Goal: Navigation & Orientation: Locate item on page

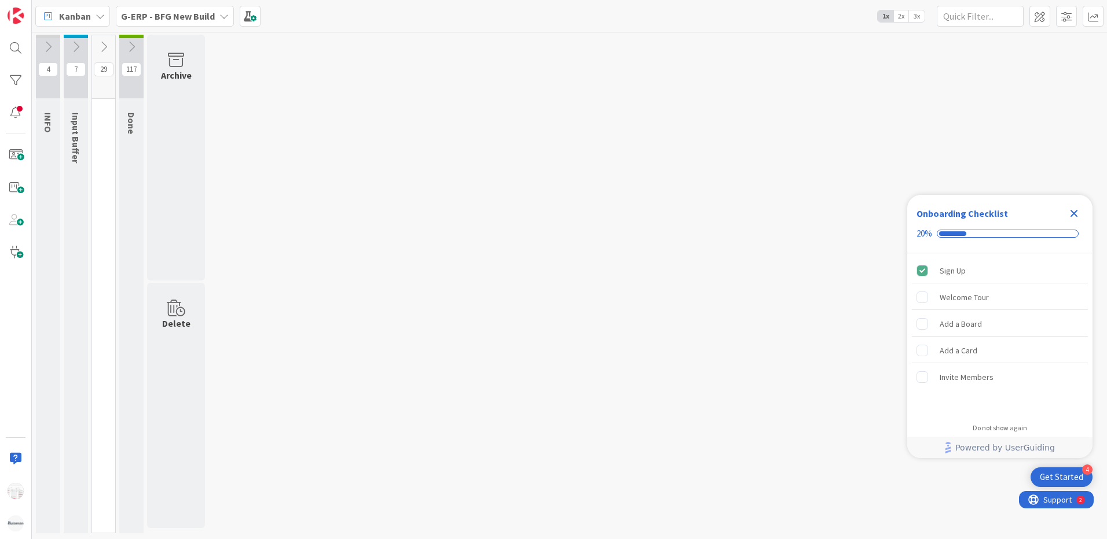
click at [70, 39] on button at bounding box center [76, 46] width 24 height 17
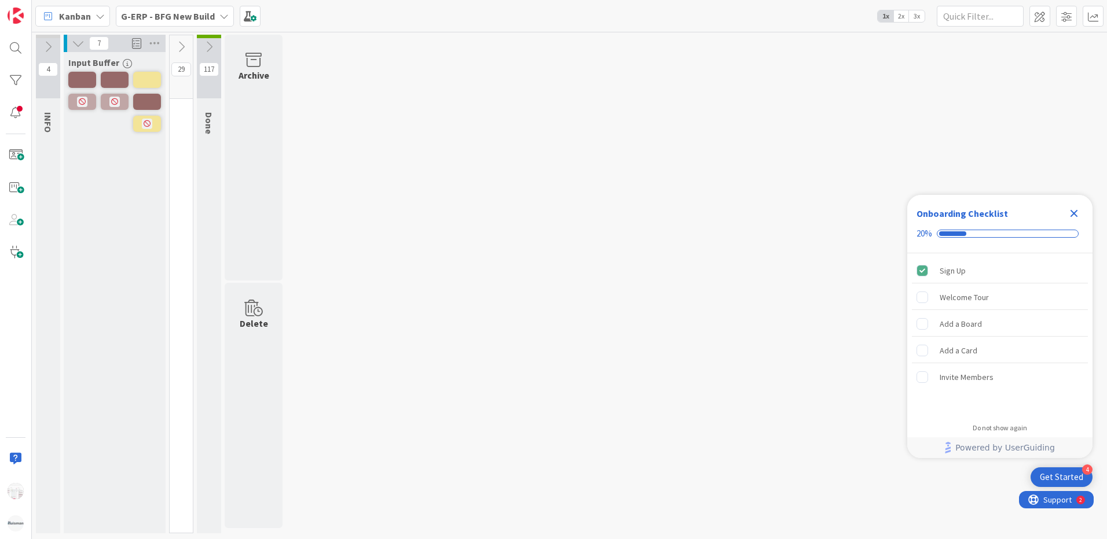
click at [42, 42] on icon at bounding box center [48, 47] width 13 height 13
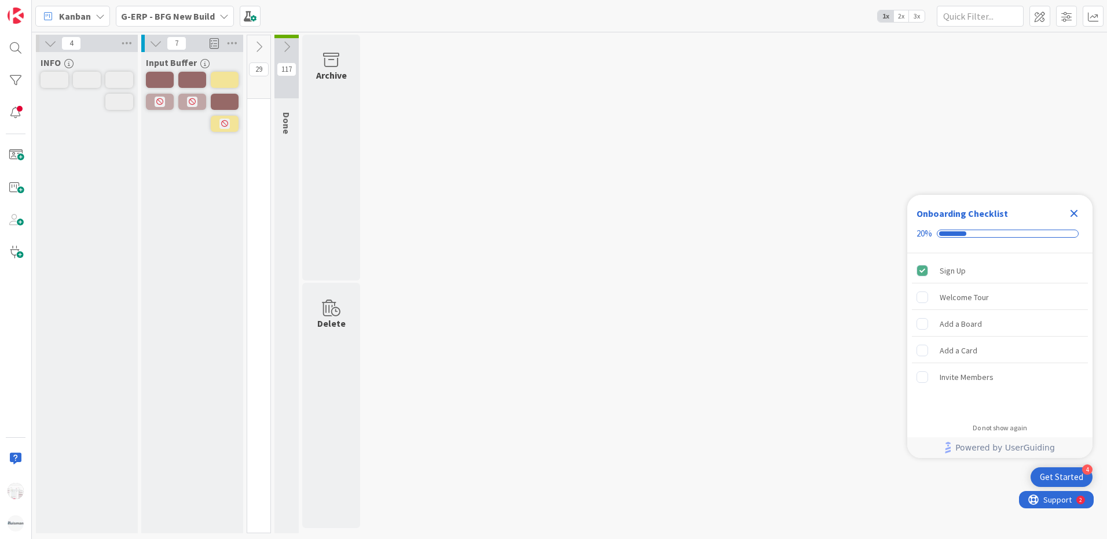
click at [260, 39] on button at bounding box center [258, 46] width 23 height 17
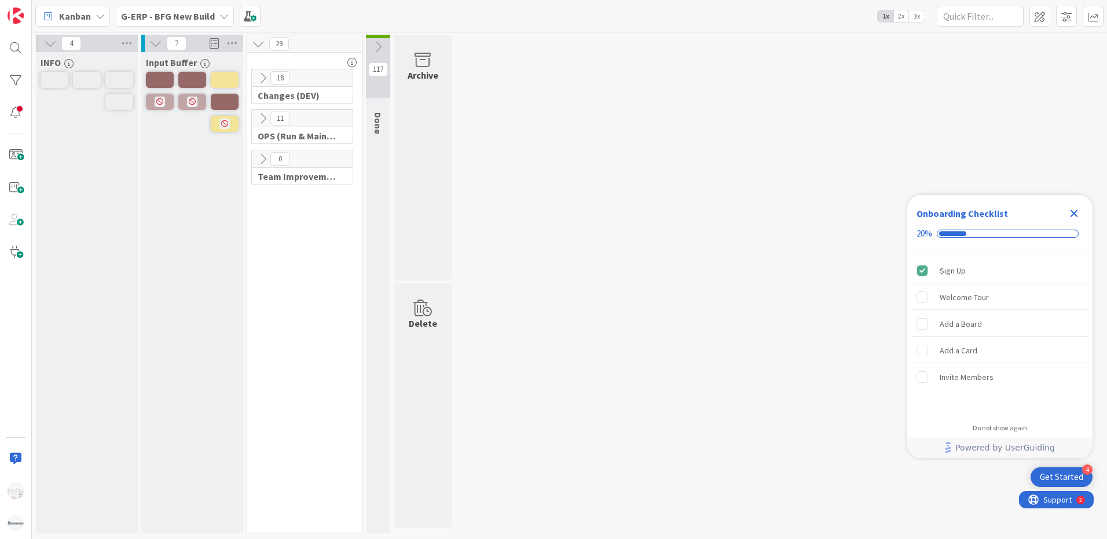
click at [262, 44] on icon at bounding box center [258, 44] width 13 height 13
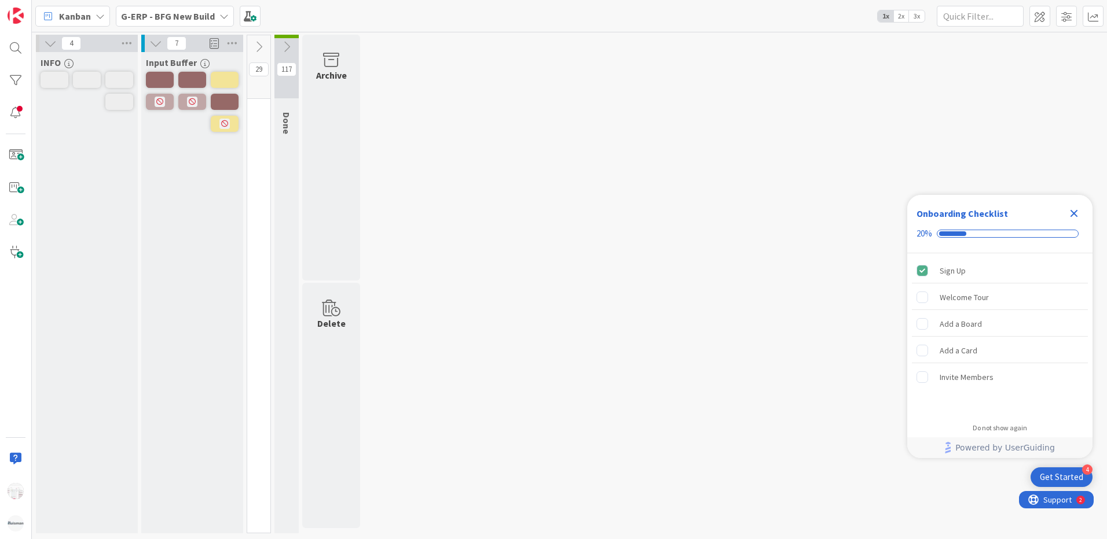
click at [262, 44] on icon at bounding box center [258, 47] width 13 height 13
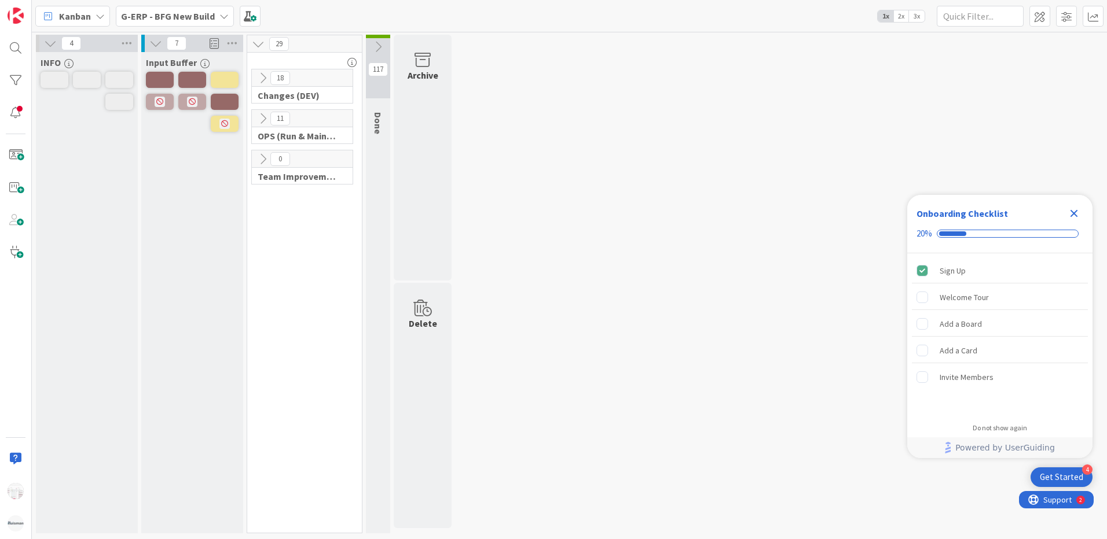
click at [264, 77] on icon at bounding box center [262, 78] width 13 height 13
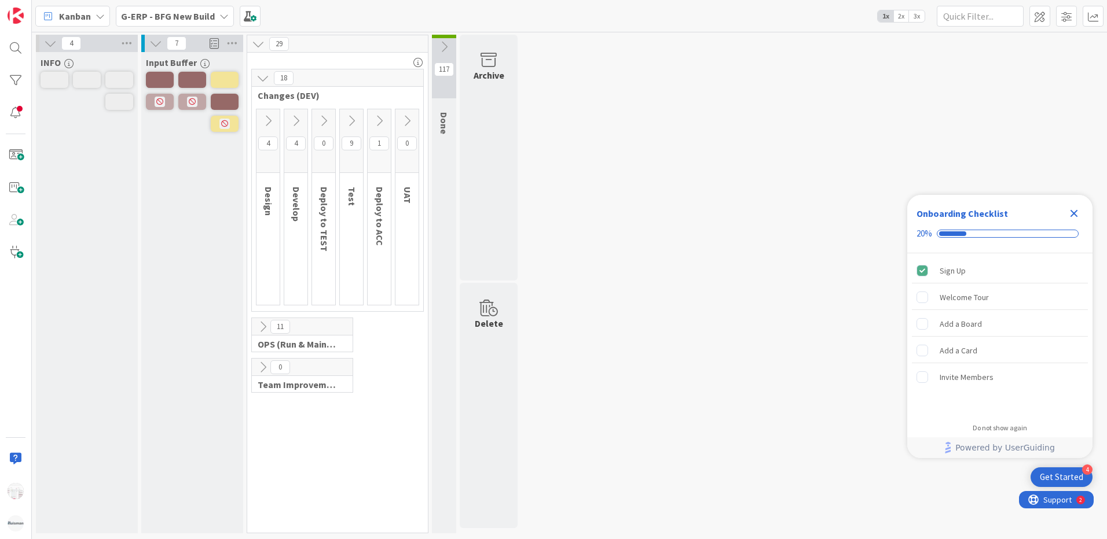
click at [264, 77] on icon at bounding box center [262, 78] width 13 height 13
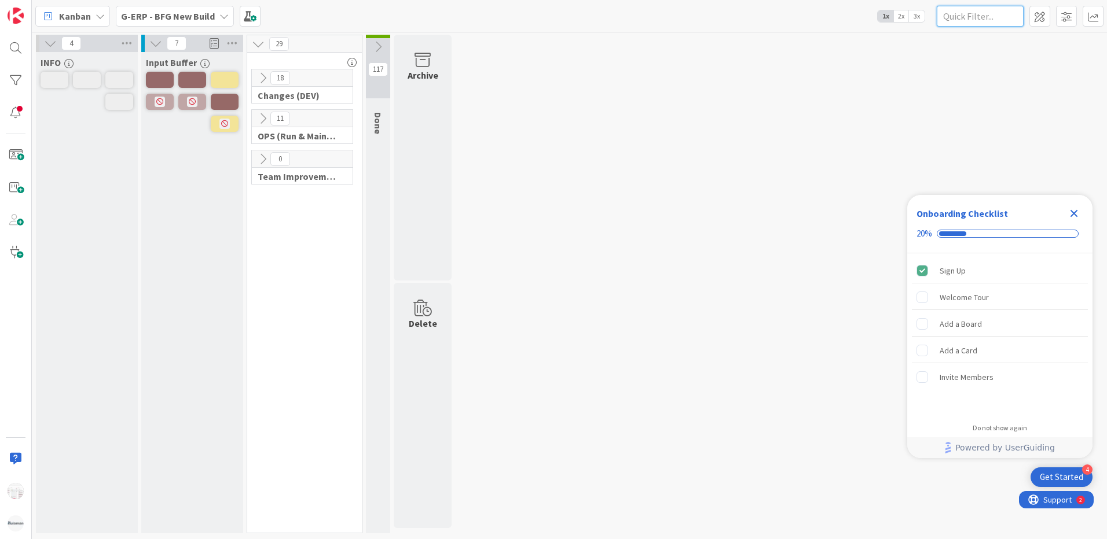
click at [987, 16] on input "text" at bounding box center [980, 16] width 87 height 21
type input "WIP"
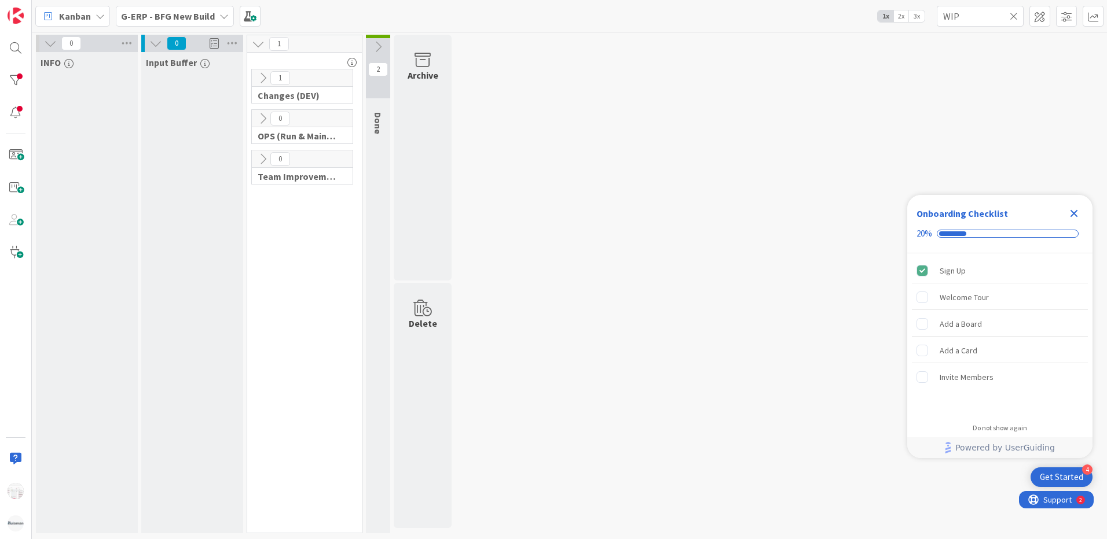
click at [265, 76] on icon at bounding box center [262, 78] width 13 height 13
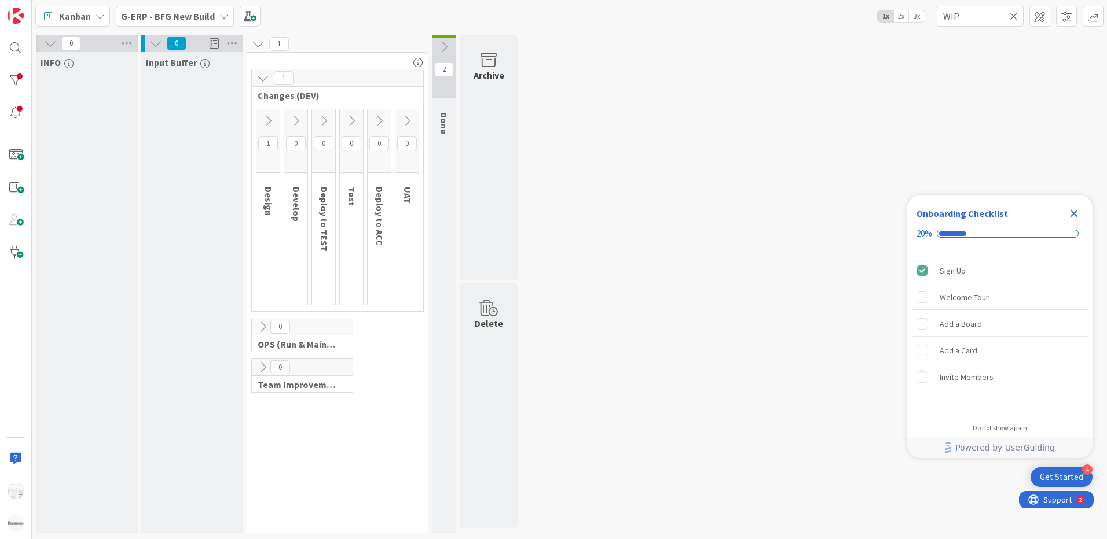
click at [267, 121] on icon at bounding box center [268, 121] width 13 height 13
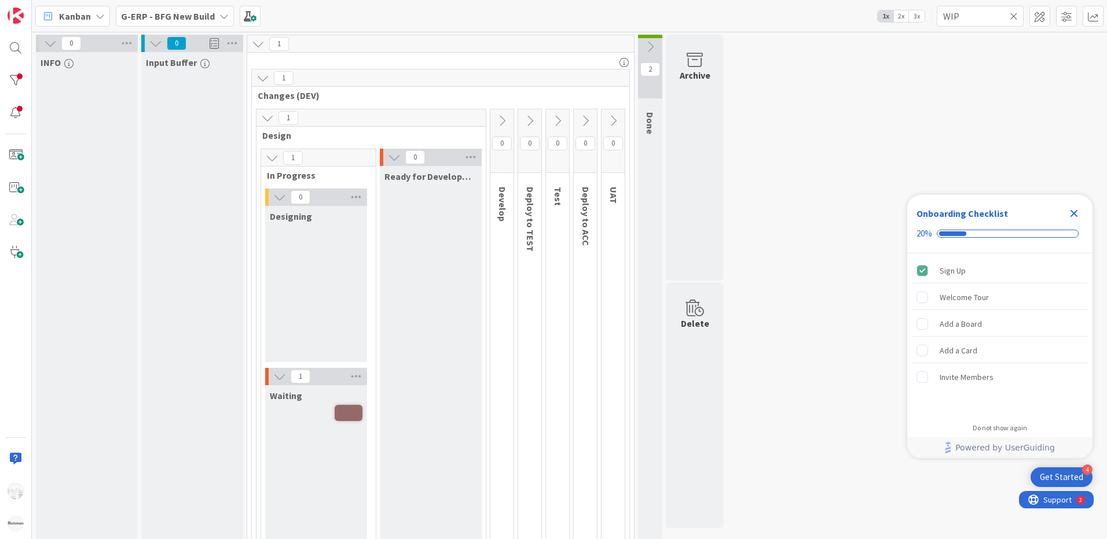
click at [279, 375] on icon at bounding box center [279, 376] width 13 height 13
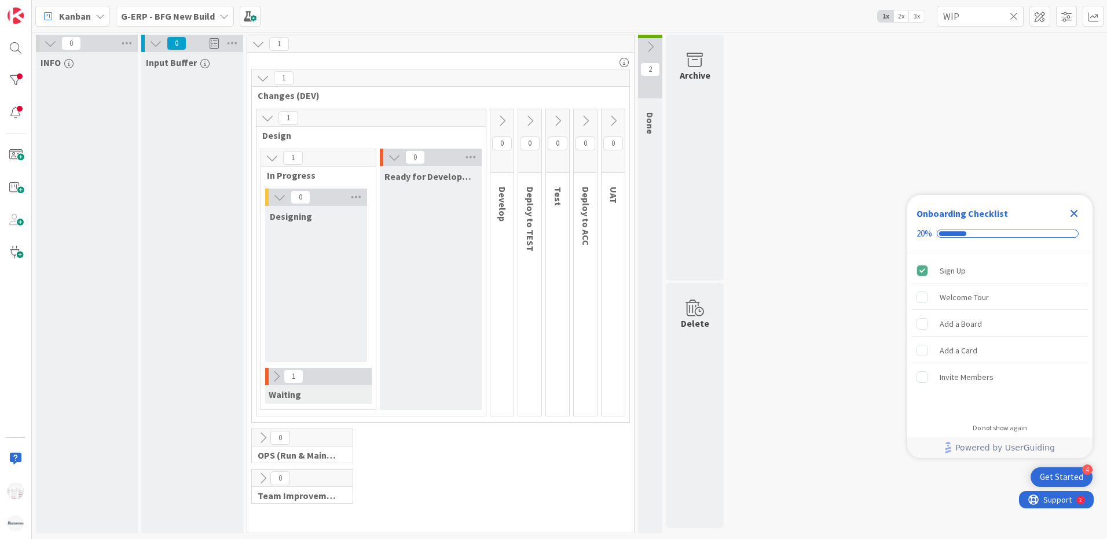
click at [279, 375] on icon at bounding box center [276, 376] width 13 height 13
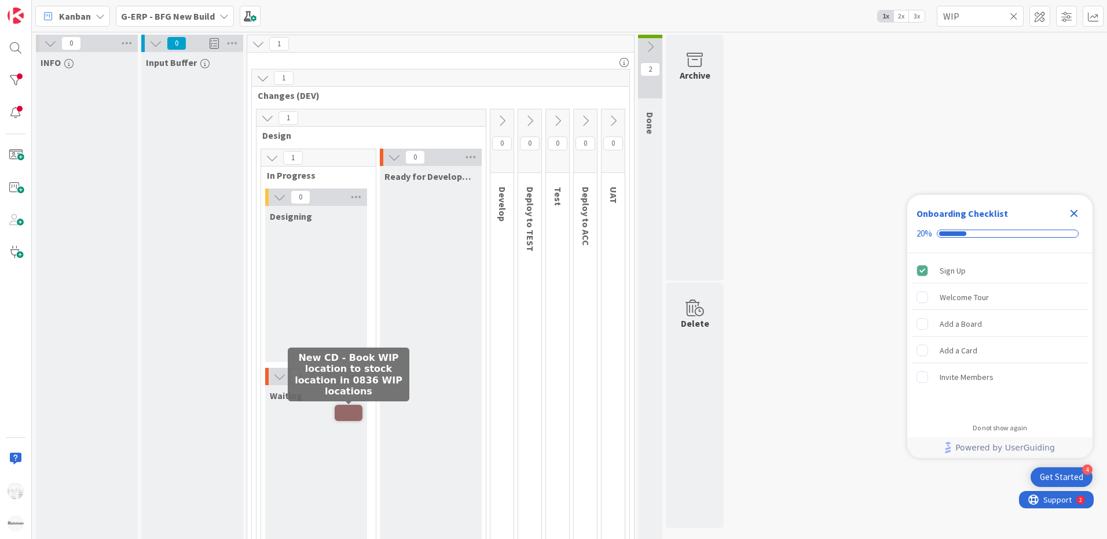
click at [346, 411] on span at bounding box center [349, 413] width 28 height 16
